Goal: Transaction & Acquisition: Purchase product/service

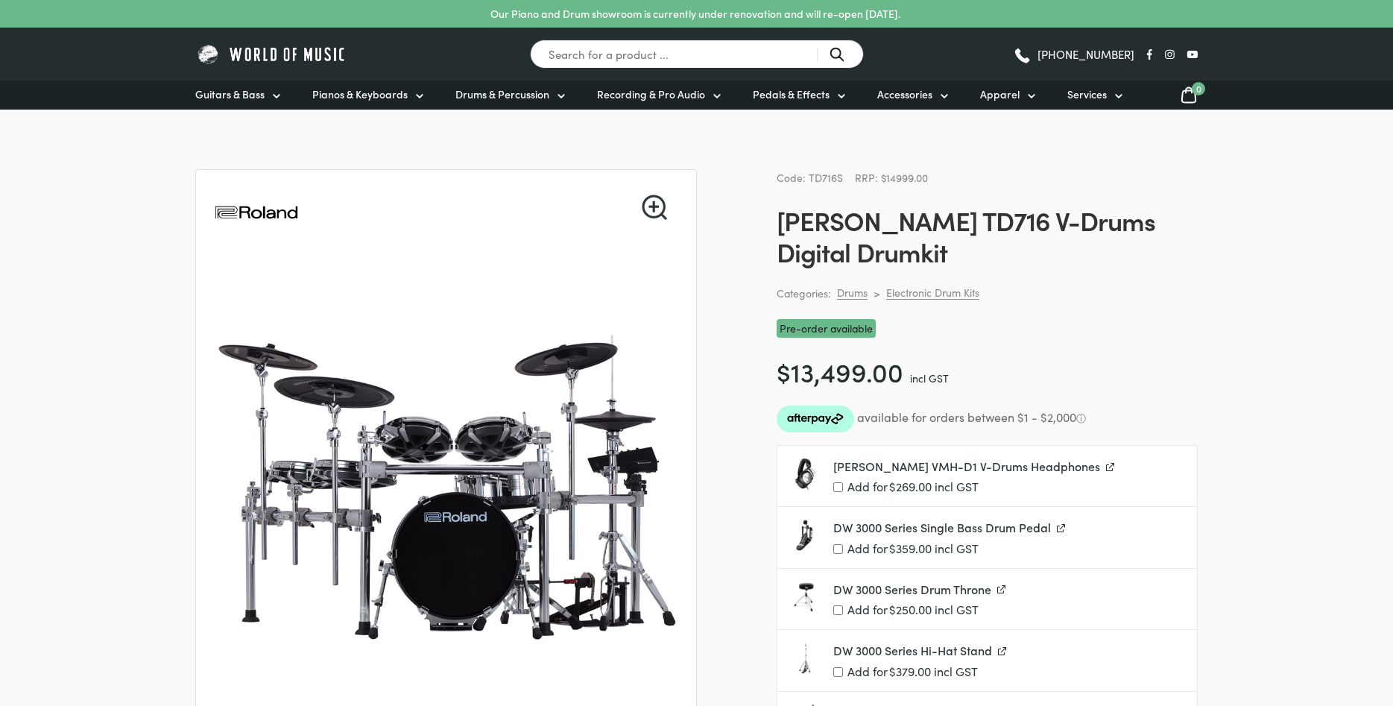
click at [657, 208] on link "🔍" at bounding box center [654, 207] width 25 height 25
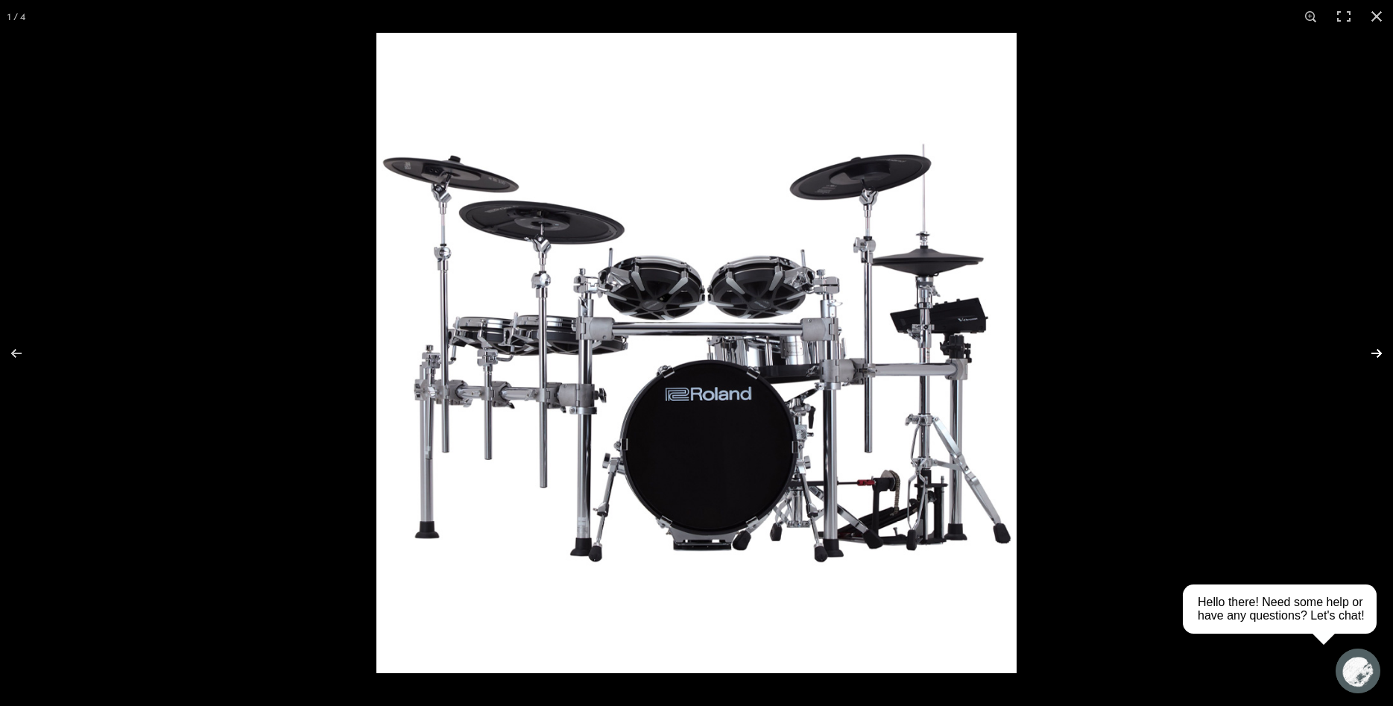
click at [1377, 350] on button "Next (arrow right)" at bounding box center [1367, 353] width 52 height 75
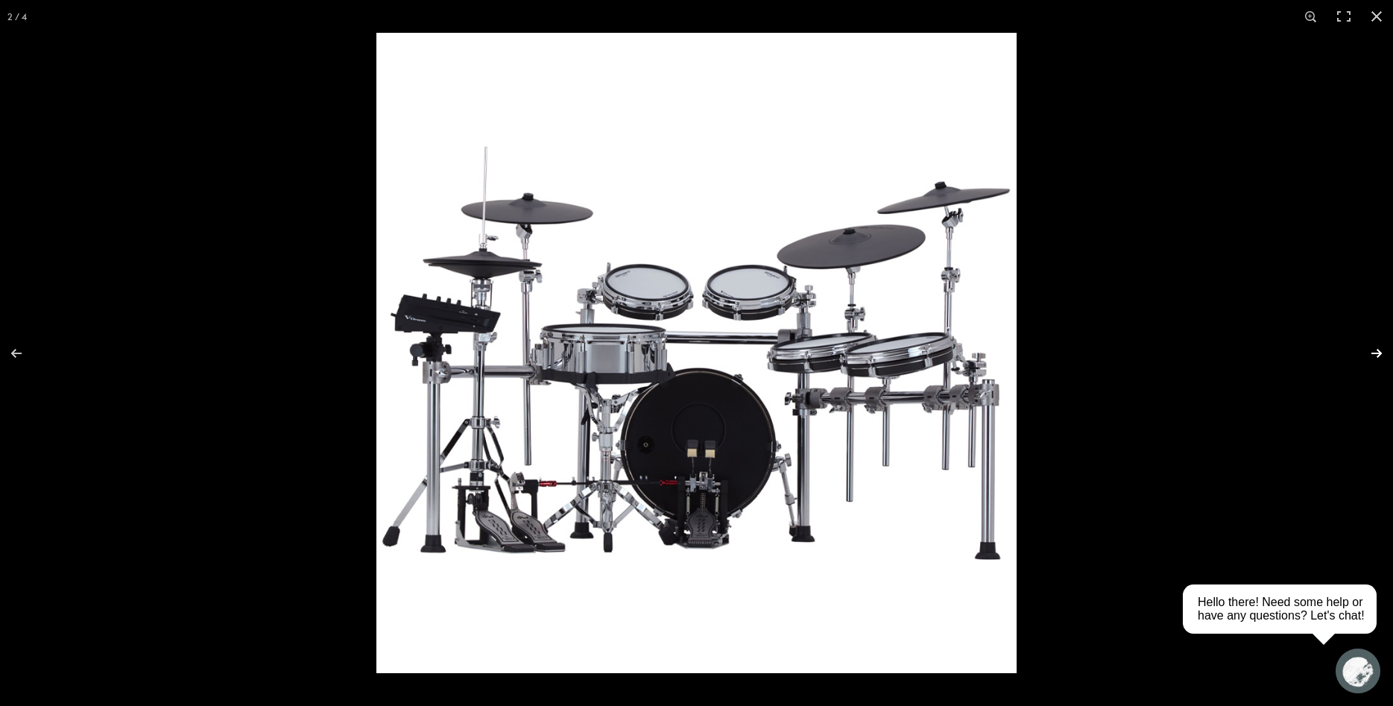
click at [1377, 350] on button "Next (arrow right)" at bounding box center [1367, 353] width 52 height 75
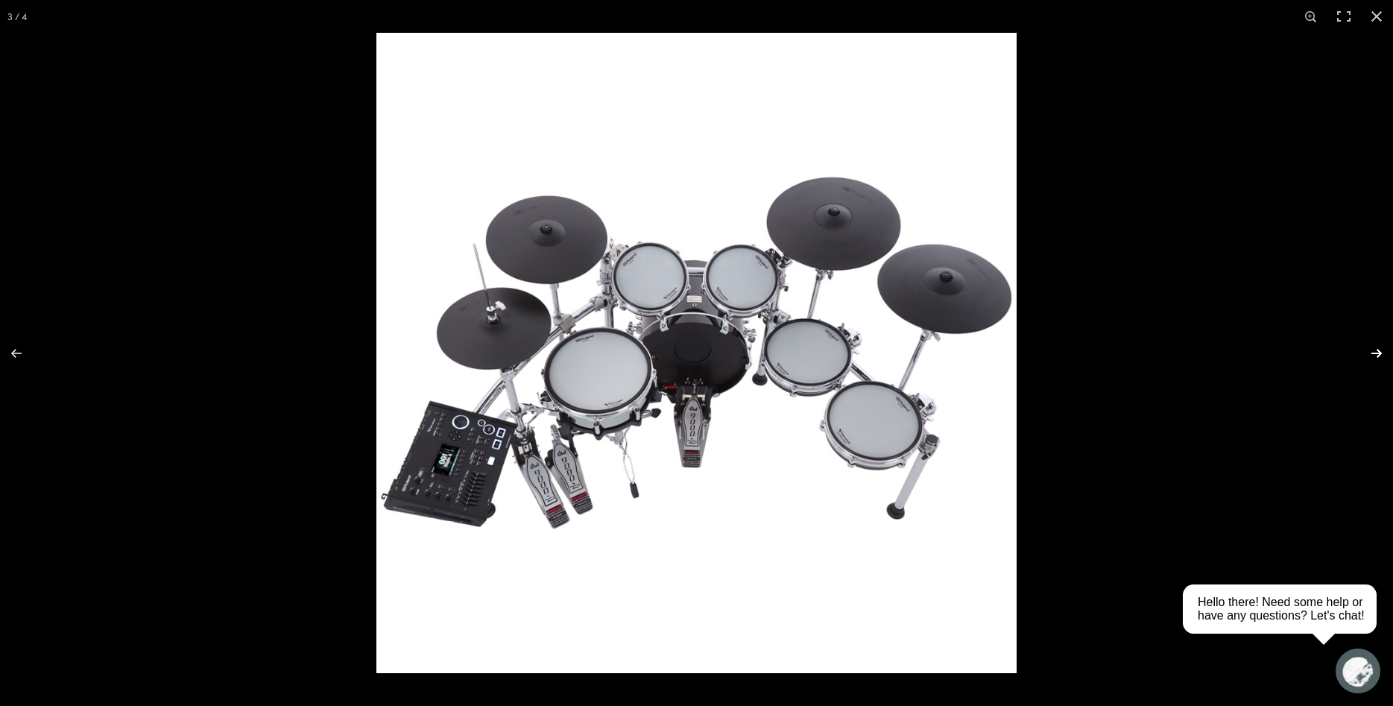
click at [1377, 350] on button "Next (arrow right)" at bounding box center [1367, 353] width 52 height 75
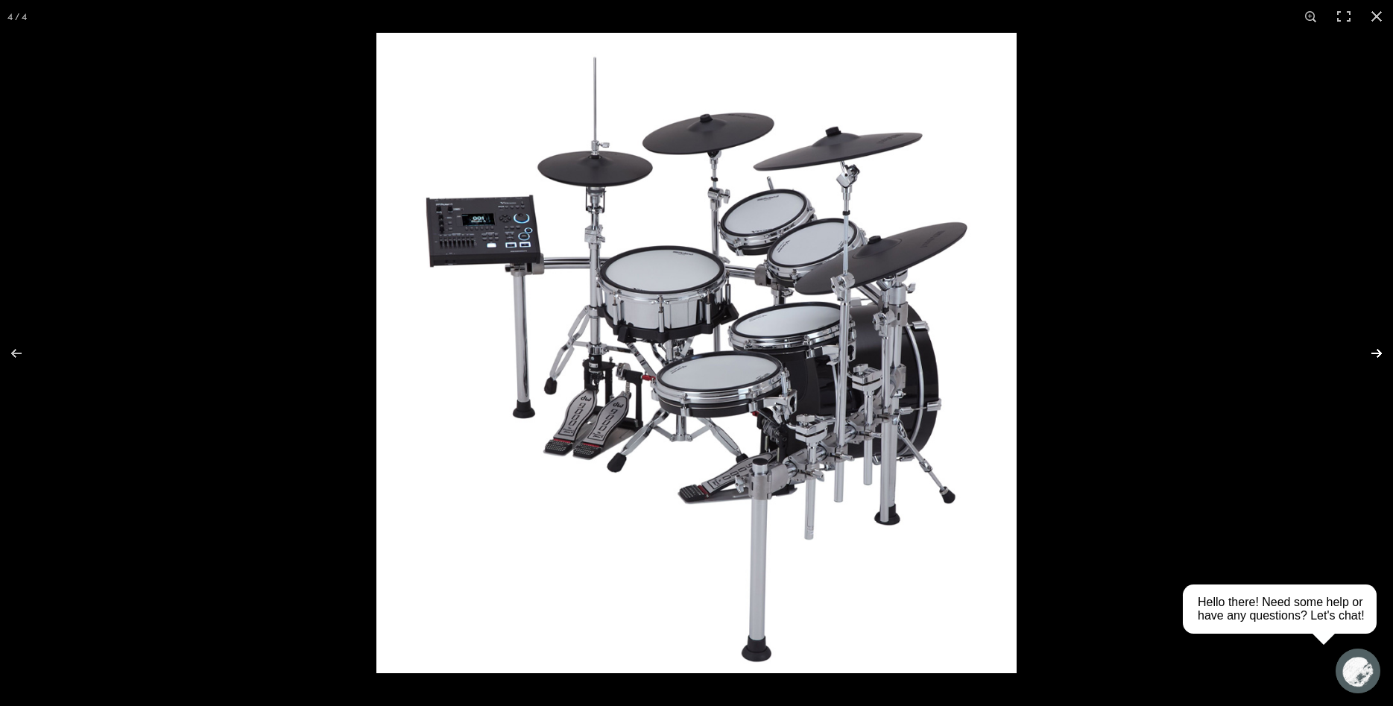
click at [1377, 350] on button "Next (arrow right)" at bounding box center [1367, 353] width 52 height 75
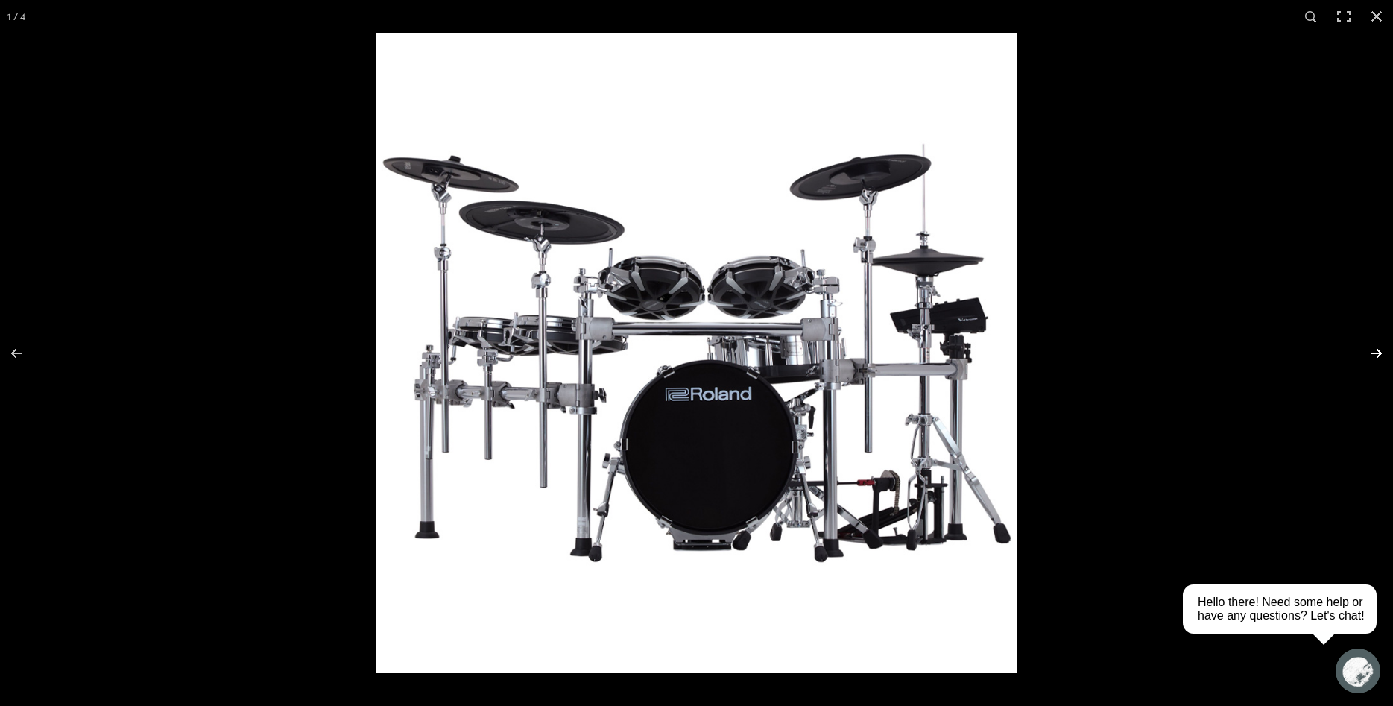
click at [1377, 350] on button "Next (arrow right)" at bounding box center [1367, 353] width 52 height 75
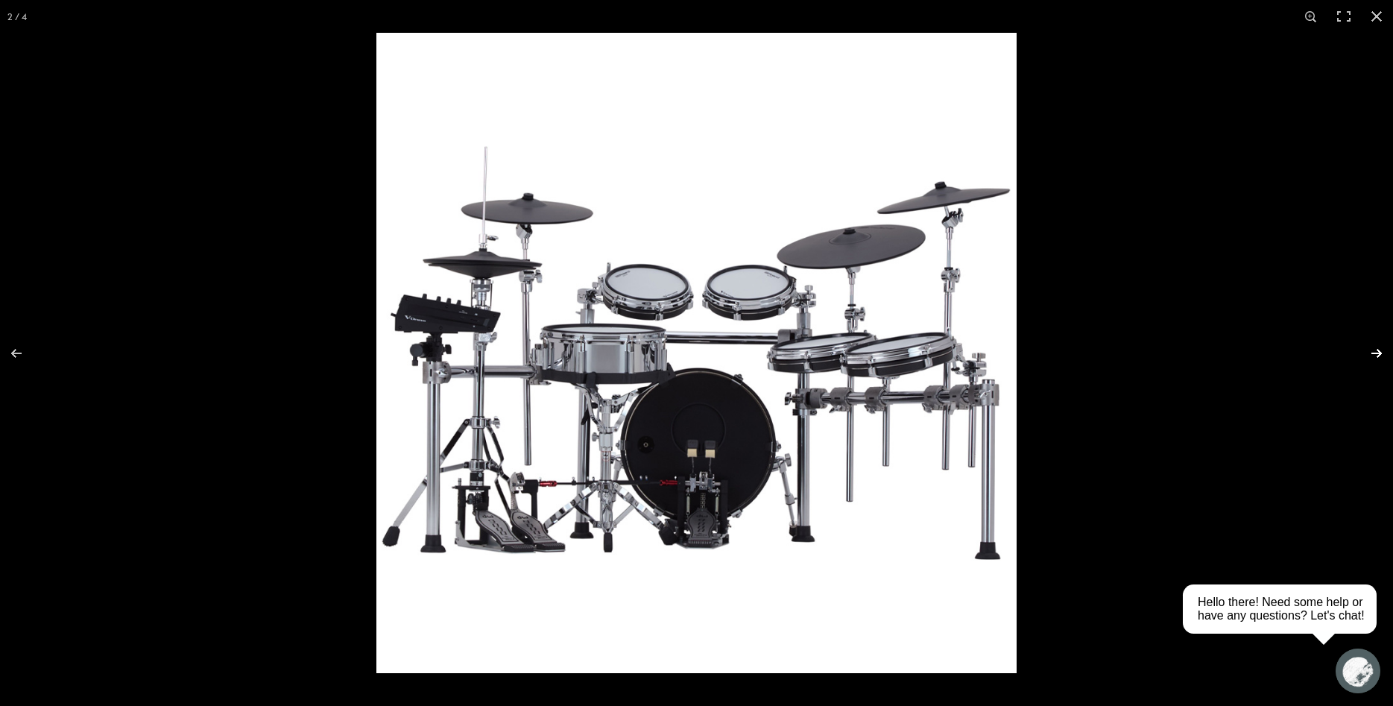
click at [1377, 350] on button "Next (arrow right)" at bounding box center [1367, 353] width 52 height 75
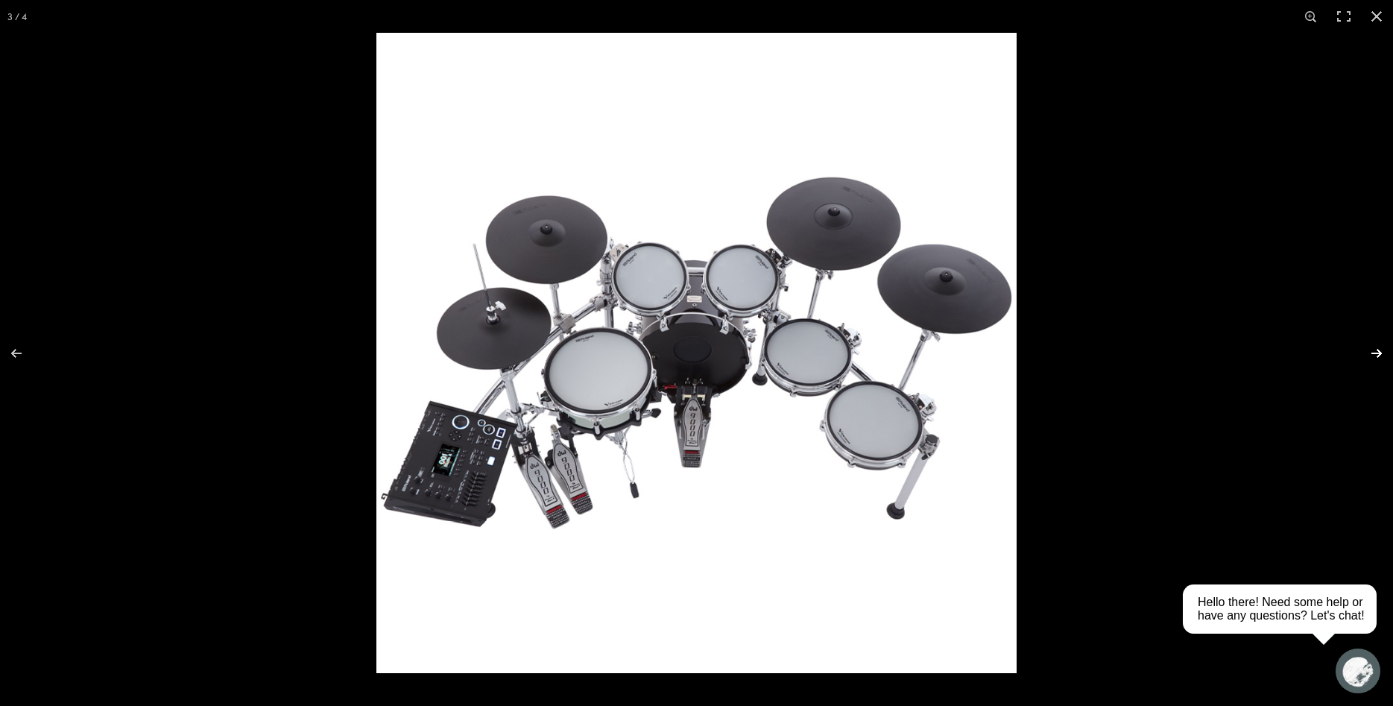
click at [1377, 350] on button "Next (arrow right)" at bounding box center [1367, 353] width 52 height 75
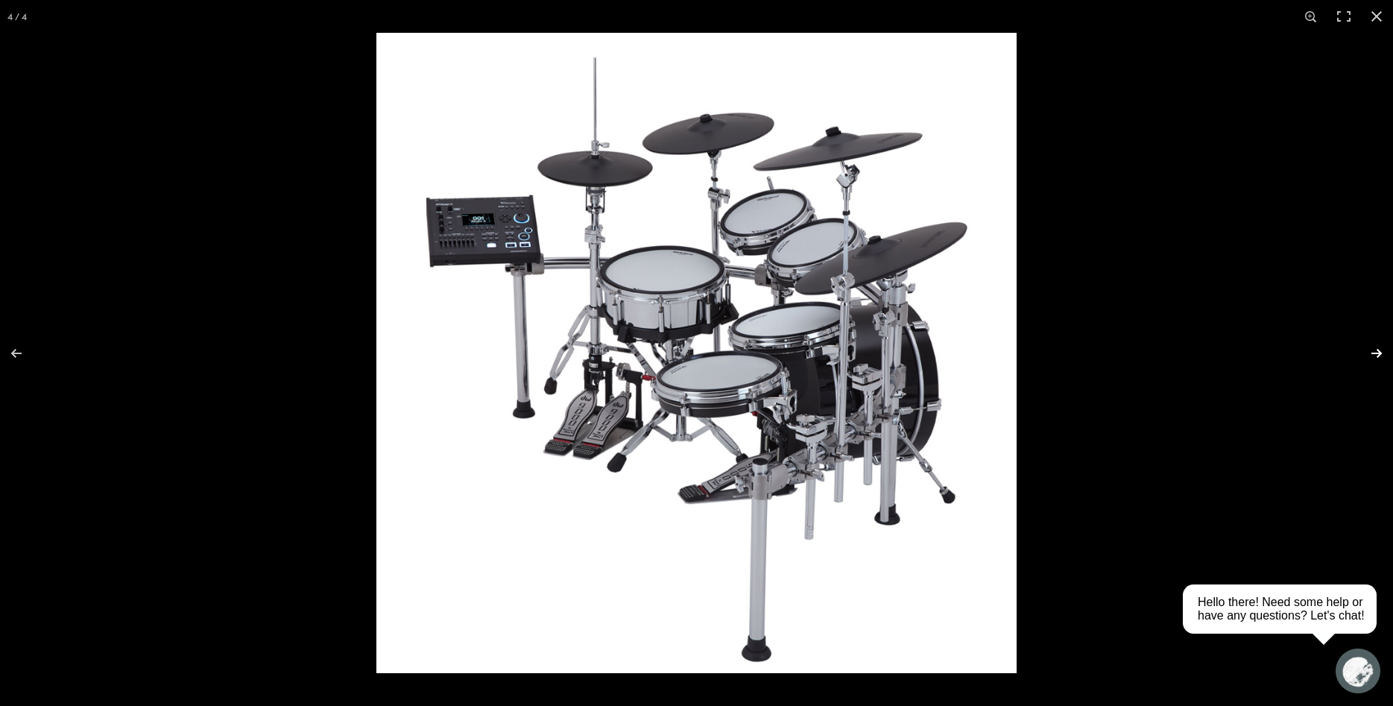
click at [1377, 350] on button "Next (arrow right)" at bounding box center [1367, 353] width 52 height 75
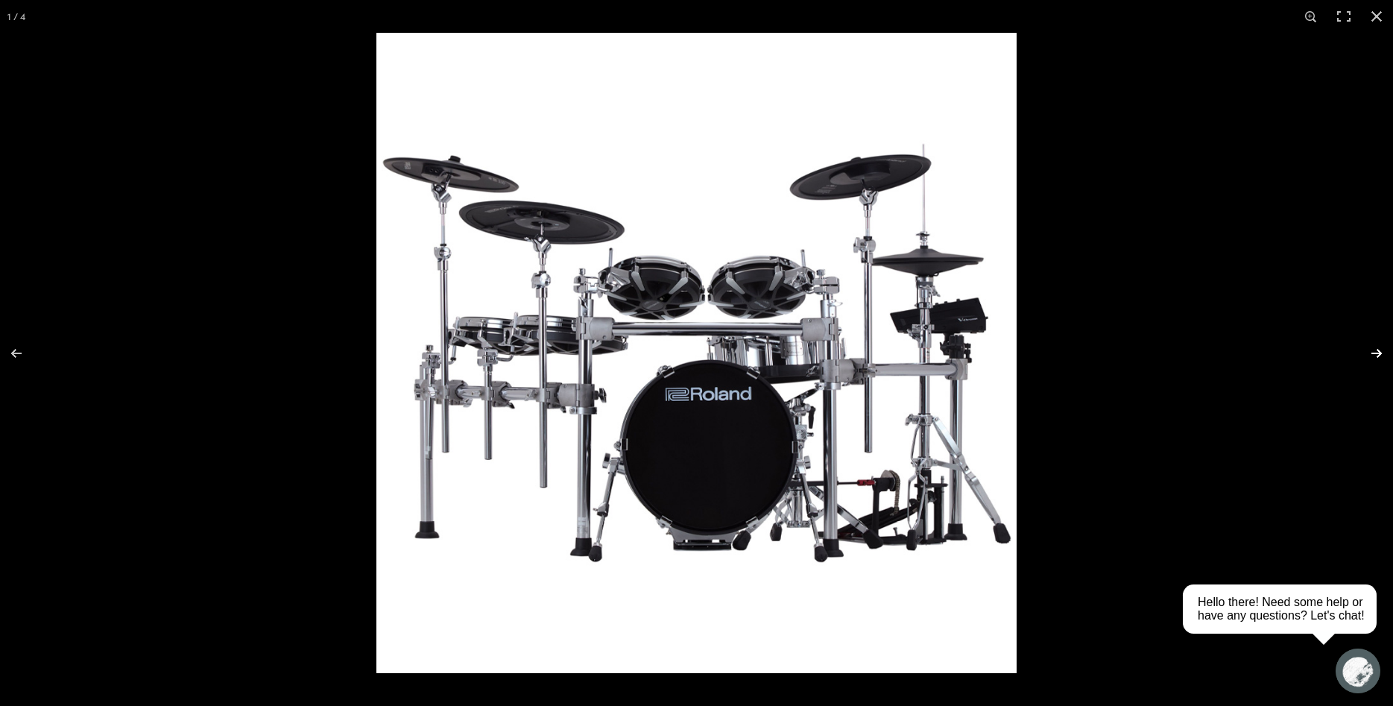
click at [1377, 350] on button "Next (arrow right)" at bounding box center [1367, 353] width 52 height 75
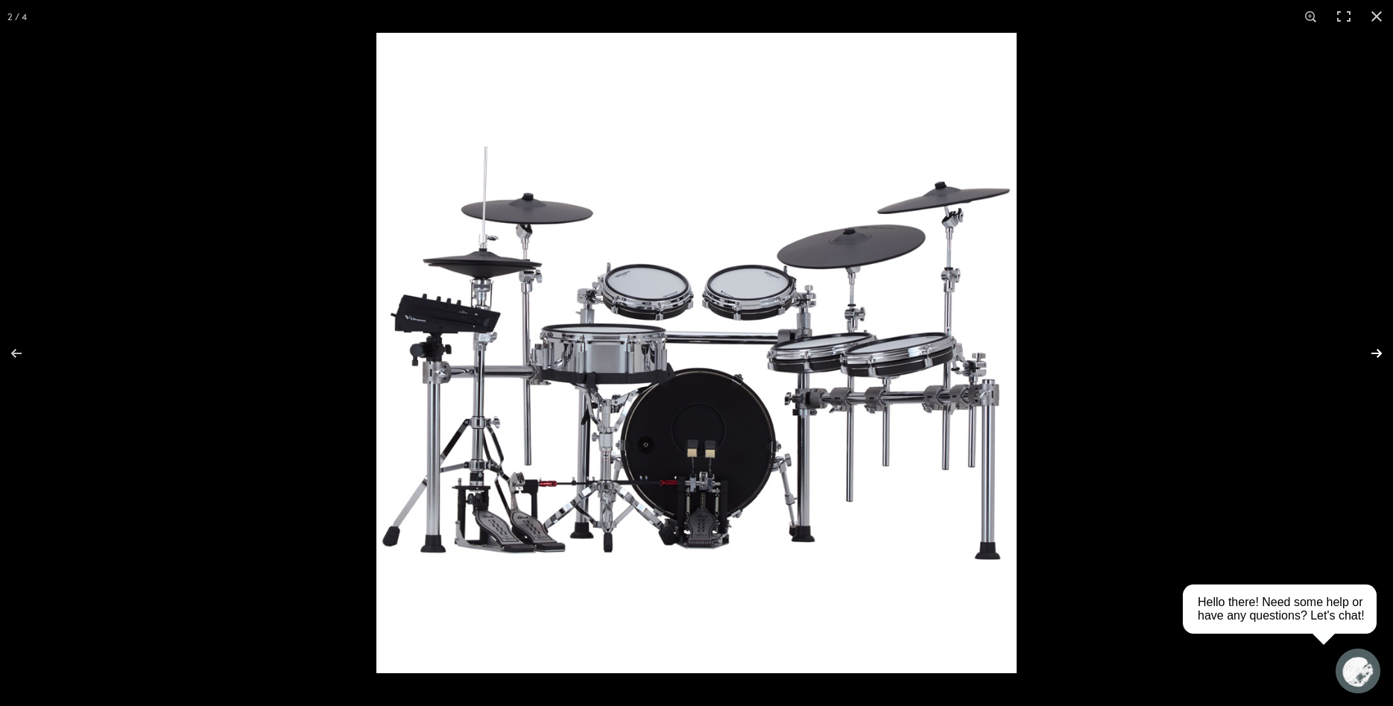
click at [1376, 351] on button "Next (arrow right)" at bounding box center [1367, 353] width 52 height 75
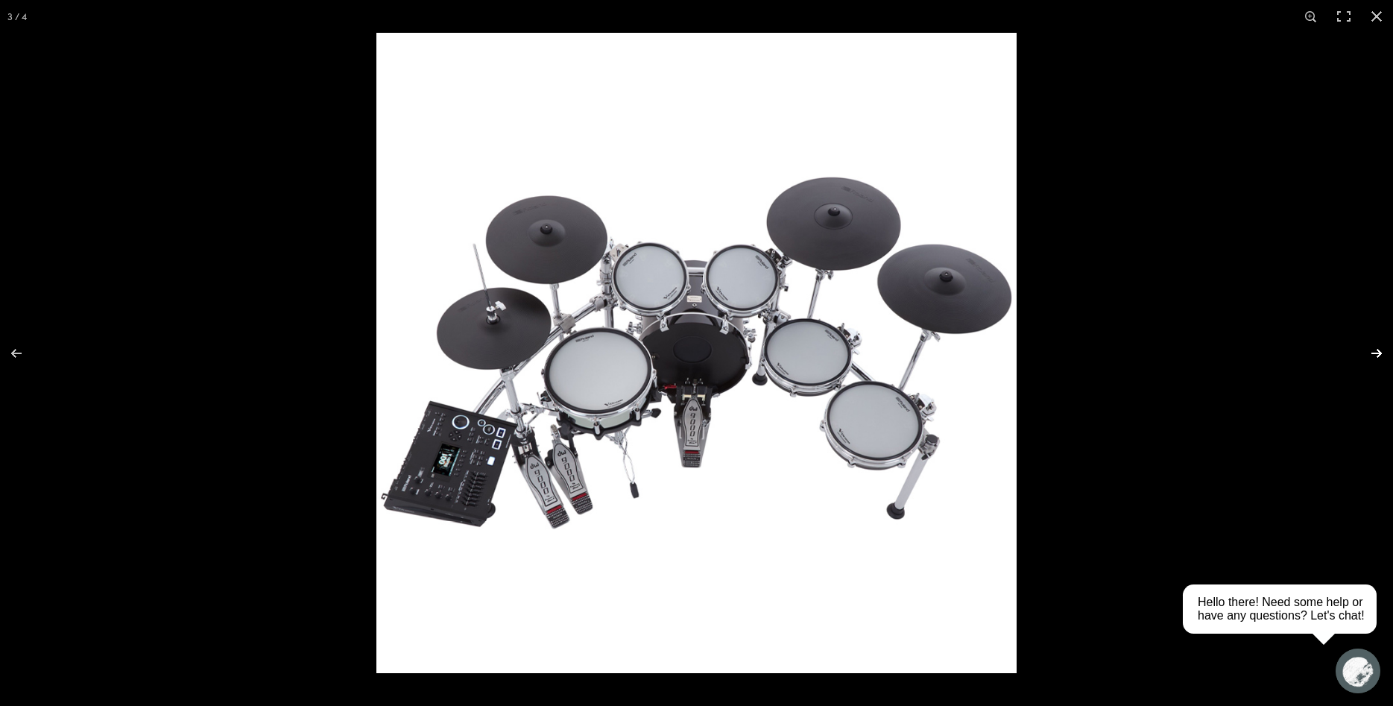
click at [1380, 350] on button "Next (arrow right)" at bounding box center [1367, 353] width 52 height 75
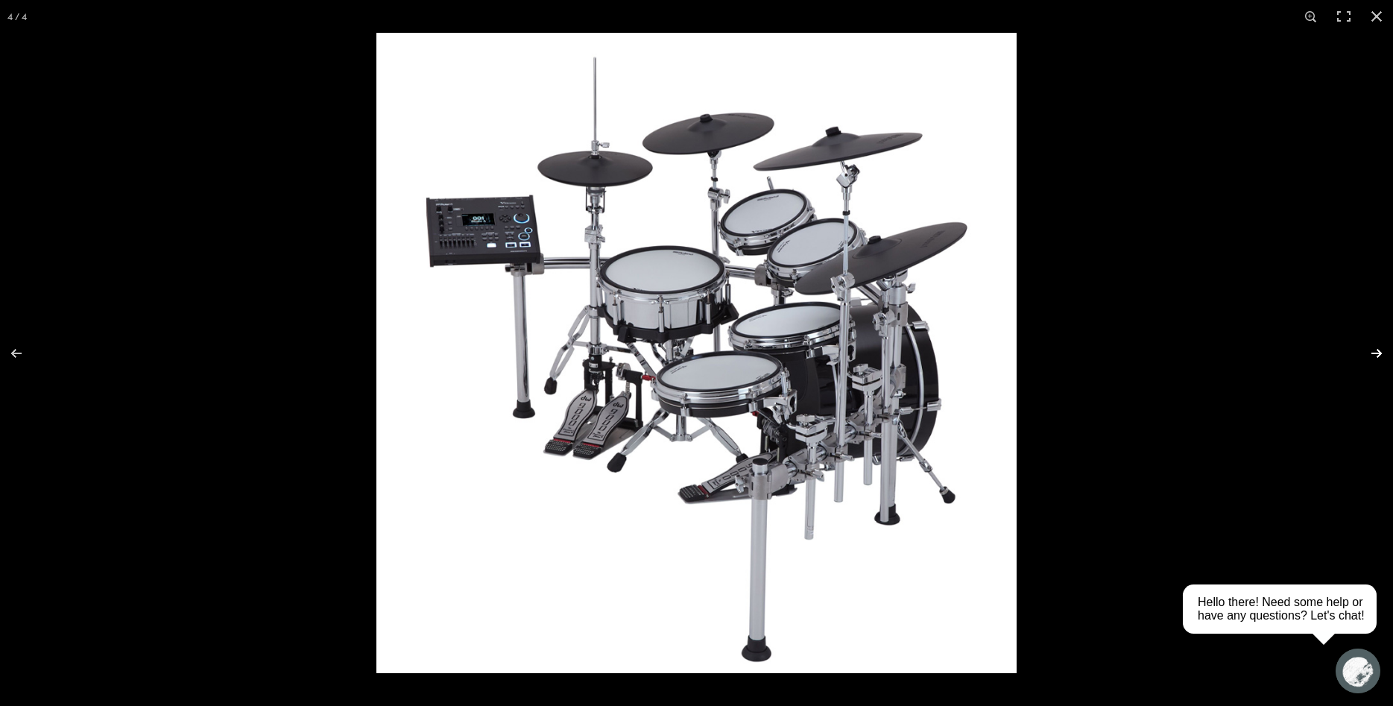
click at [1380, 350] on button "Next (arrow right)" at bounding box center [1367, 353] width 52 height 75
